Goal: Find specific page/section: Find specific page/section

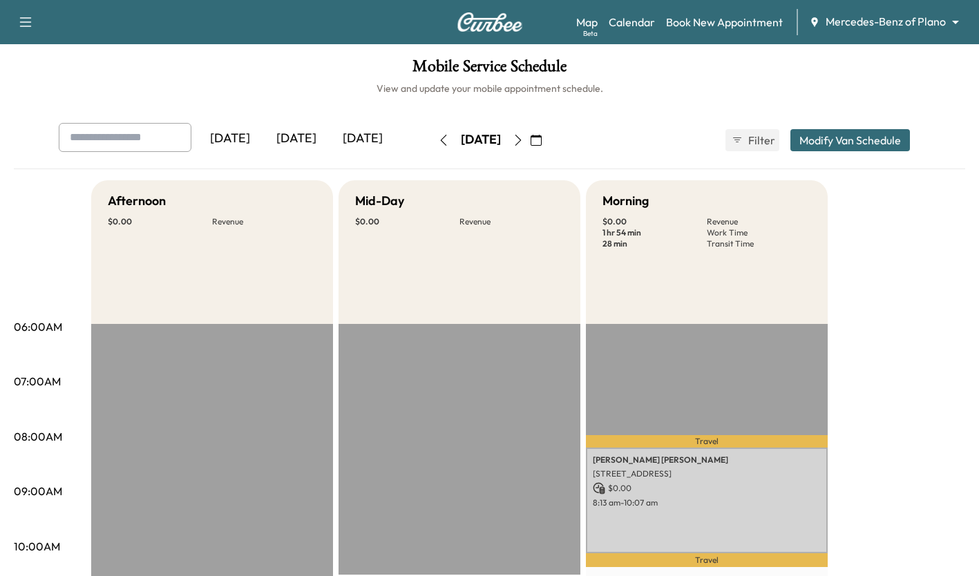
scroll to position [266, 0]
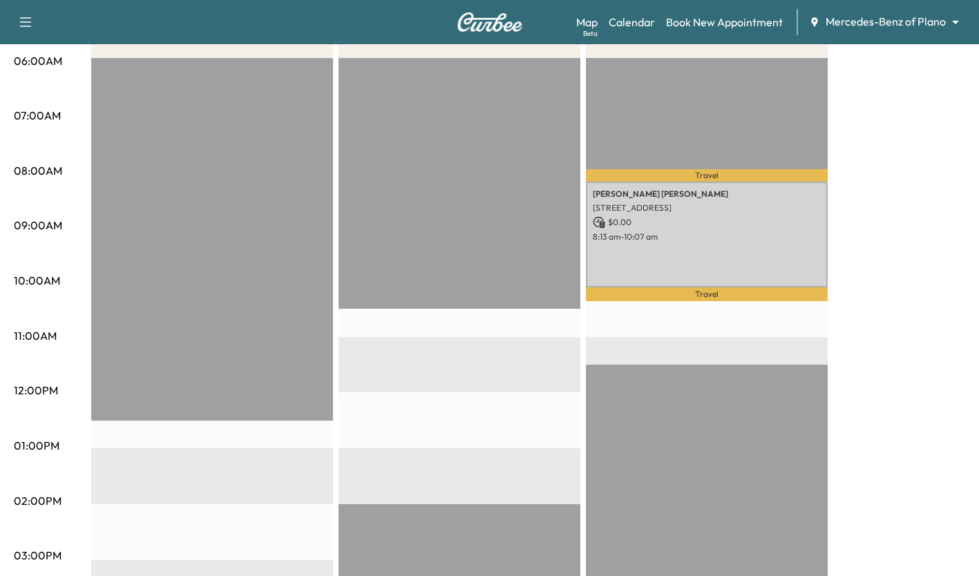
click at [885, 380] on div "Afternoon $ 0.00 Revenue EST Start Mid-Day $ 0.00 Revenue EST Start Morning $ 0…" at bounding box center [528, 432] width 874 height 1037
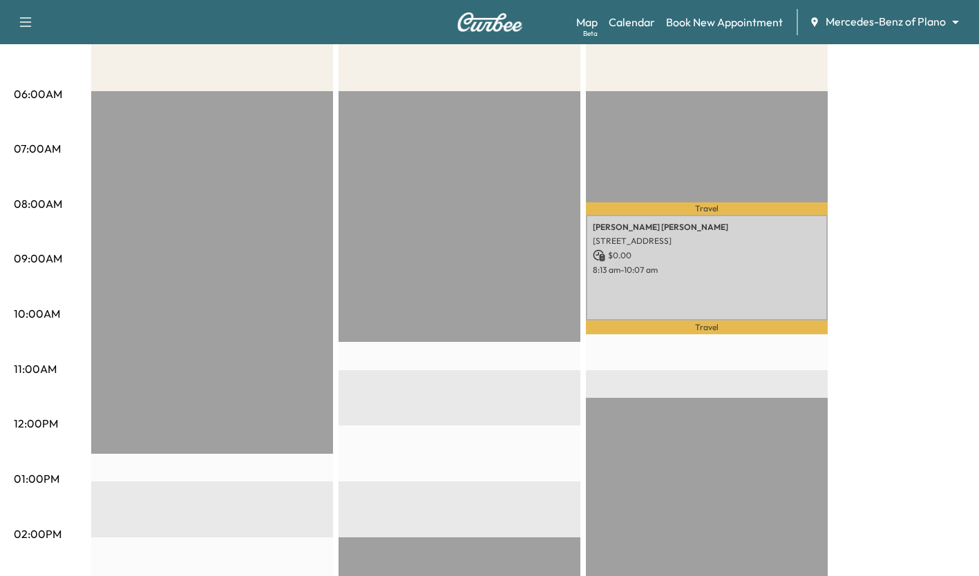
scroll to position [232, 0]
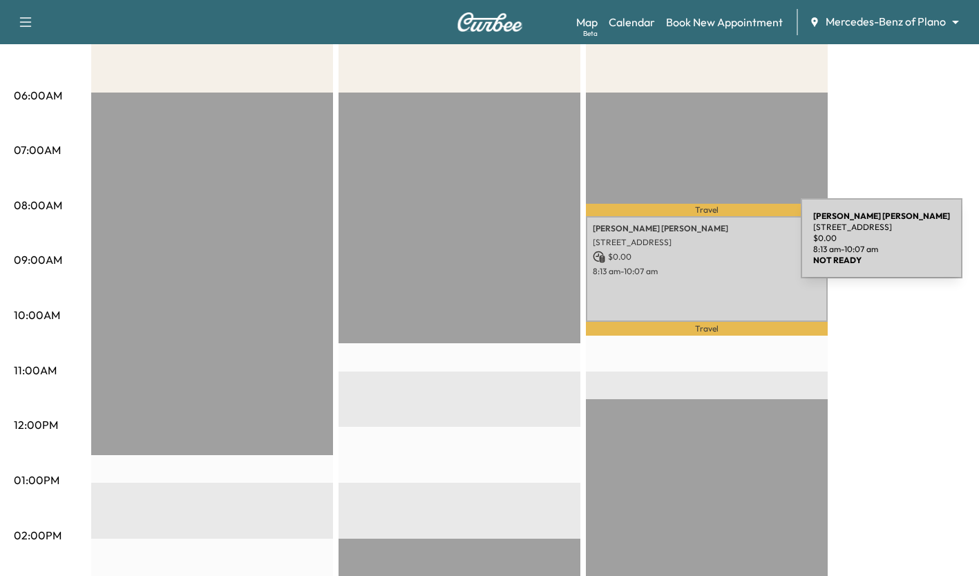
click at [697, 247] on div "[PERSON_NAME] [STREET_ADDRESS] $ 0.00 8:13 am - 10:07 am" at bounding box center [707, 269] width 242 height 106
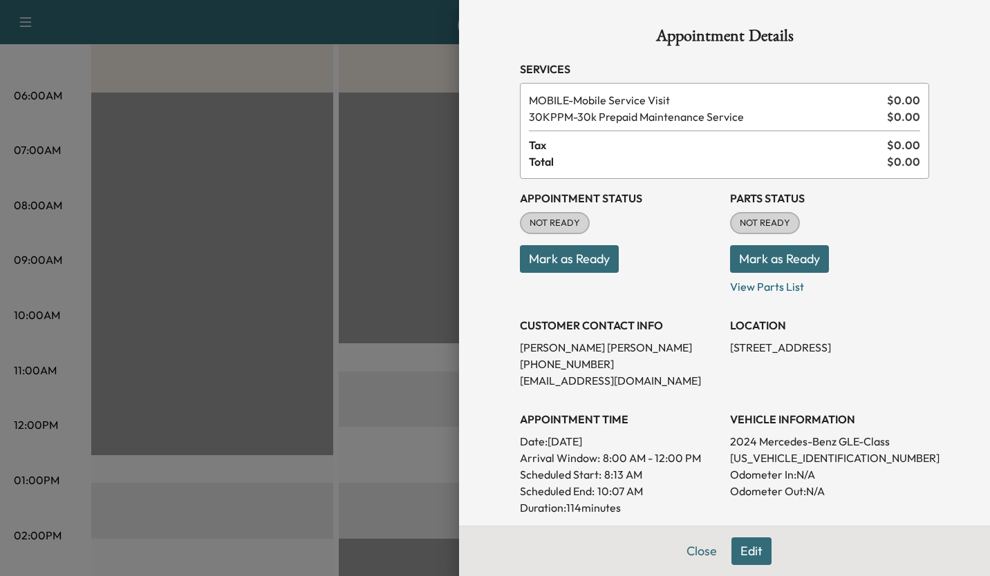
click at [735, 349] on p "[STREET_ADDRESS]" at bounding box center [829, 347] width 199 height 17
copy p "[STREET_ADDRESS]"
click at [280, 162] on div at bounding box center [495, 288] width 990 height 576
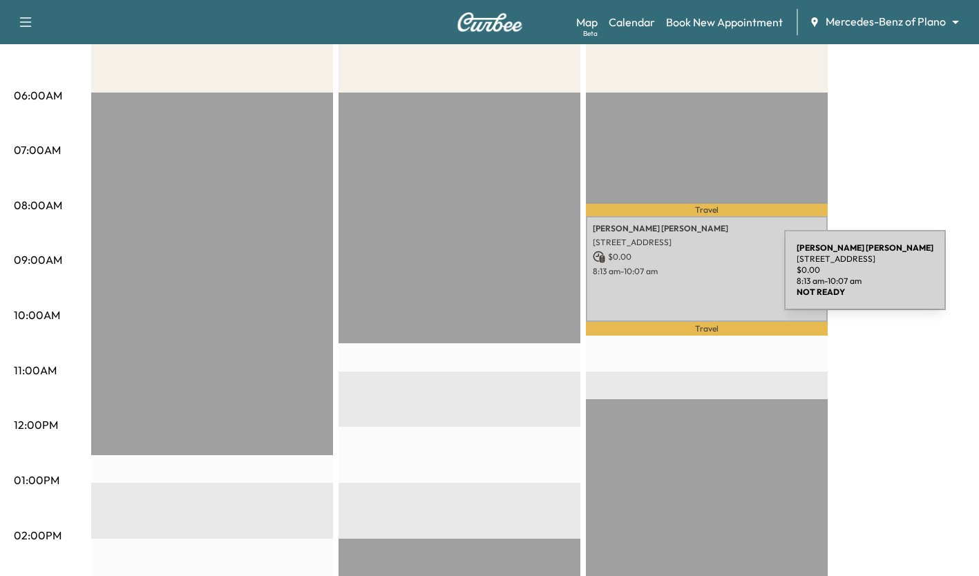
click at [681, 279] on div "[PERSON_NAME] [STREET_ADDRESS] $ 0.00 8:13 am - 10:07 am" at bounding box center [707, 269] width 242 height 106
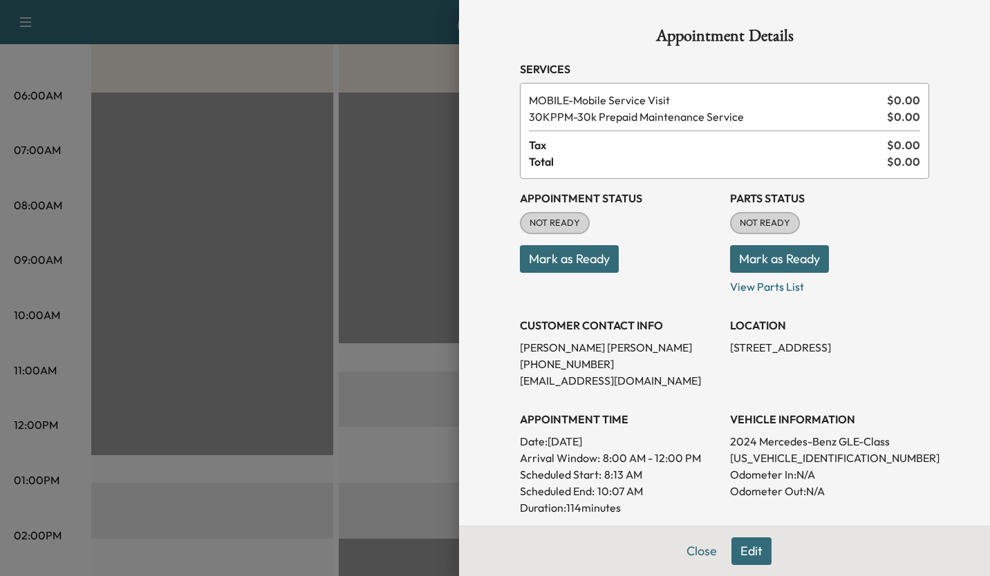
click at [258, 175] on div at bounding box center [495, 288] width 990 height 576
